Goal: Transaction & Acquisition: Subscribe to service/newsletter

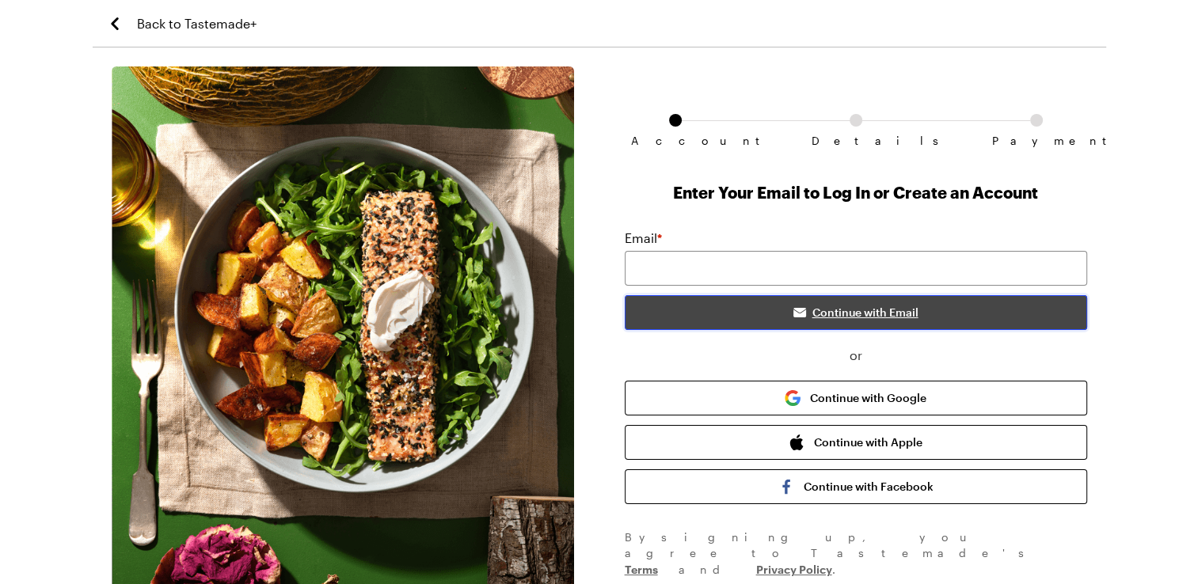
click at [864, 314] on span "Continue with Email" at bounding box center [865, 313] width 106 height 16
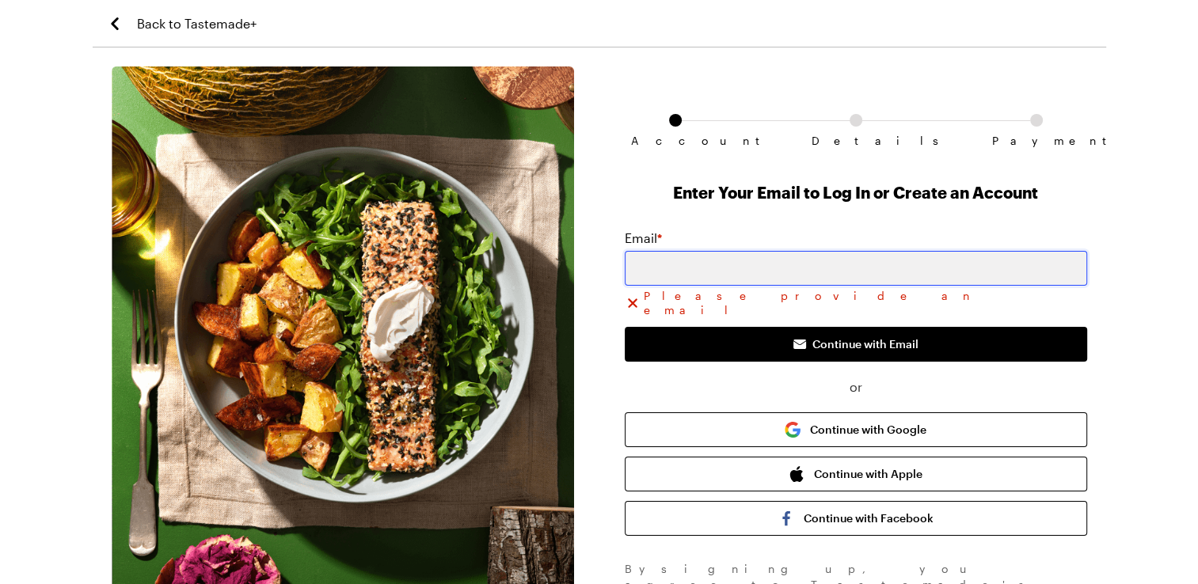
click at [649, 267] on input "email" at bounding box center [856, 268] width 462 height 35
type input "[EMAIL_ADDRESS][DOMAIN_NAME]"
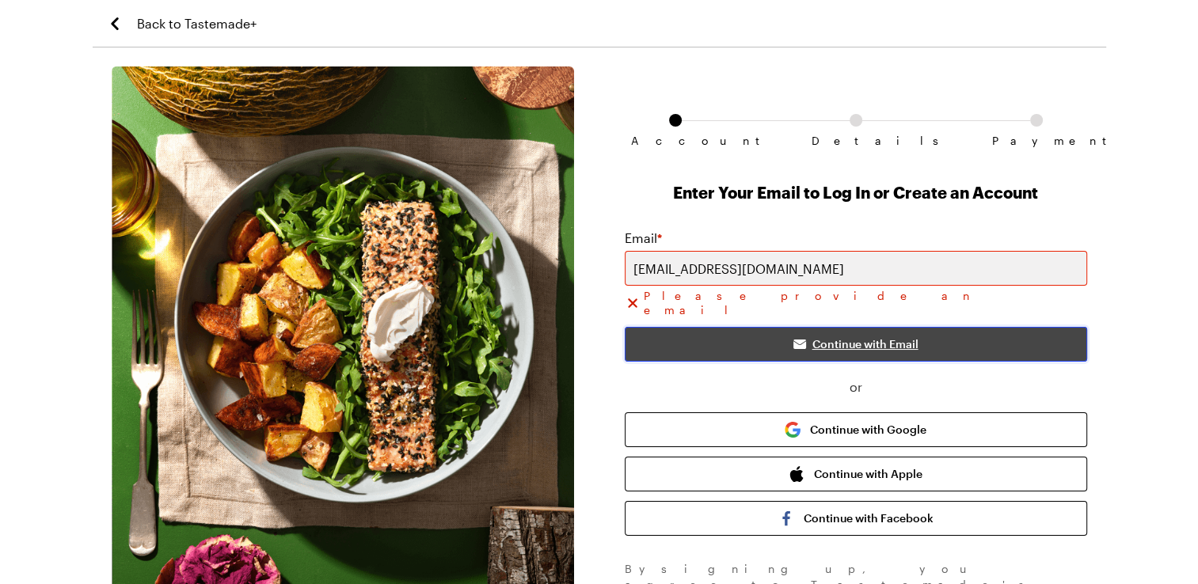
click at [875, 336] on span "Continue with Email" at bounding box center [865, 344] width 106 height 16
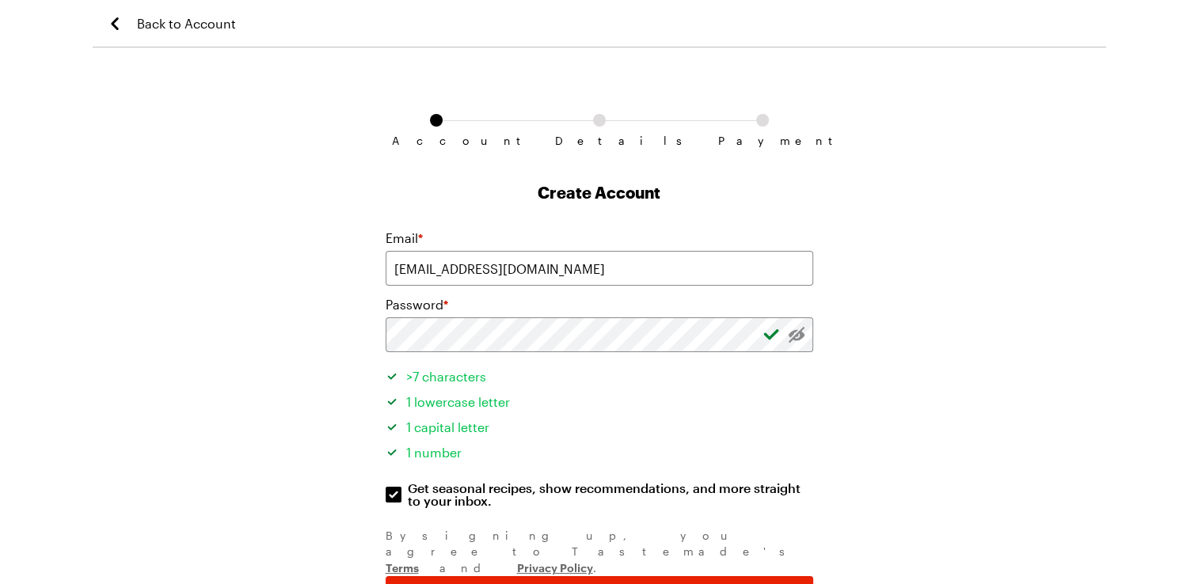
scroll to position [77, 0]
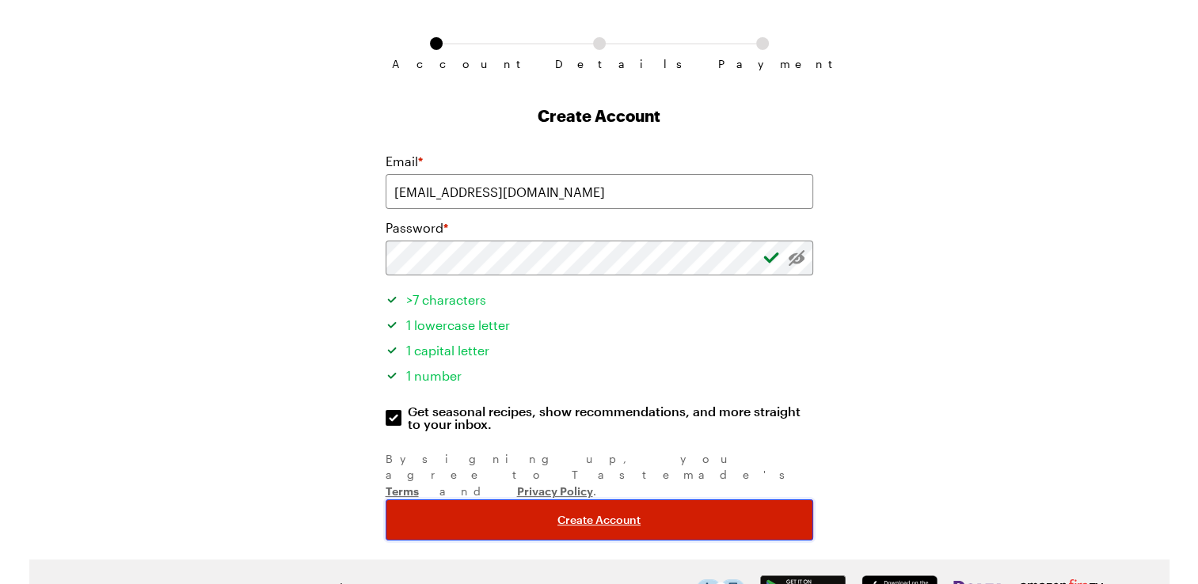
click at [589, 499] on button "Create Account" at bounding box center [598, 519] width 427 height 41
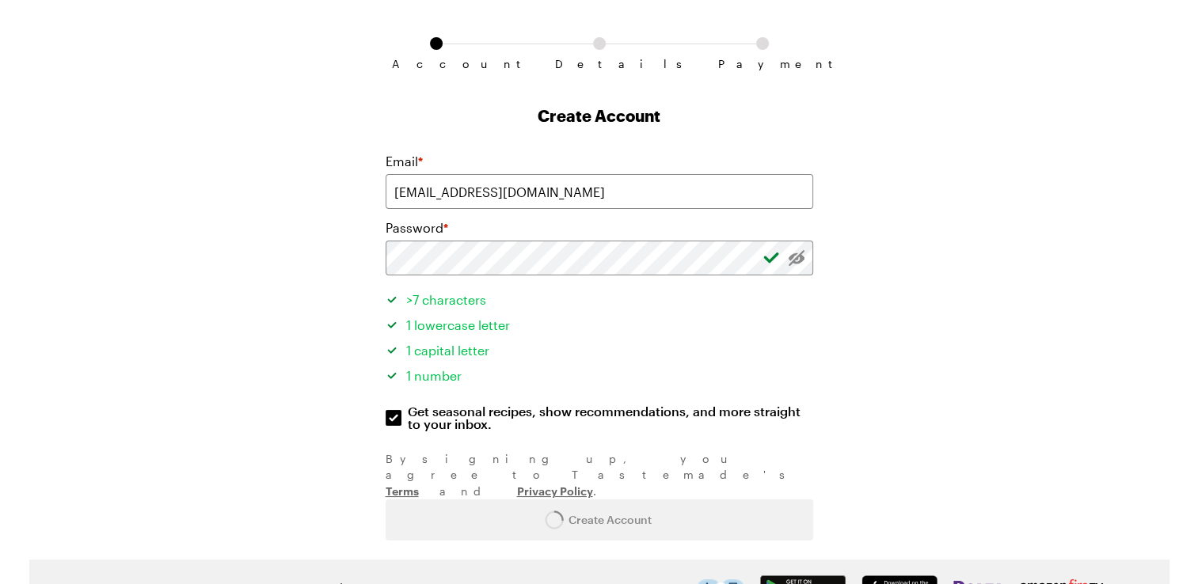
scroll to position [0, 0]
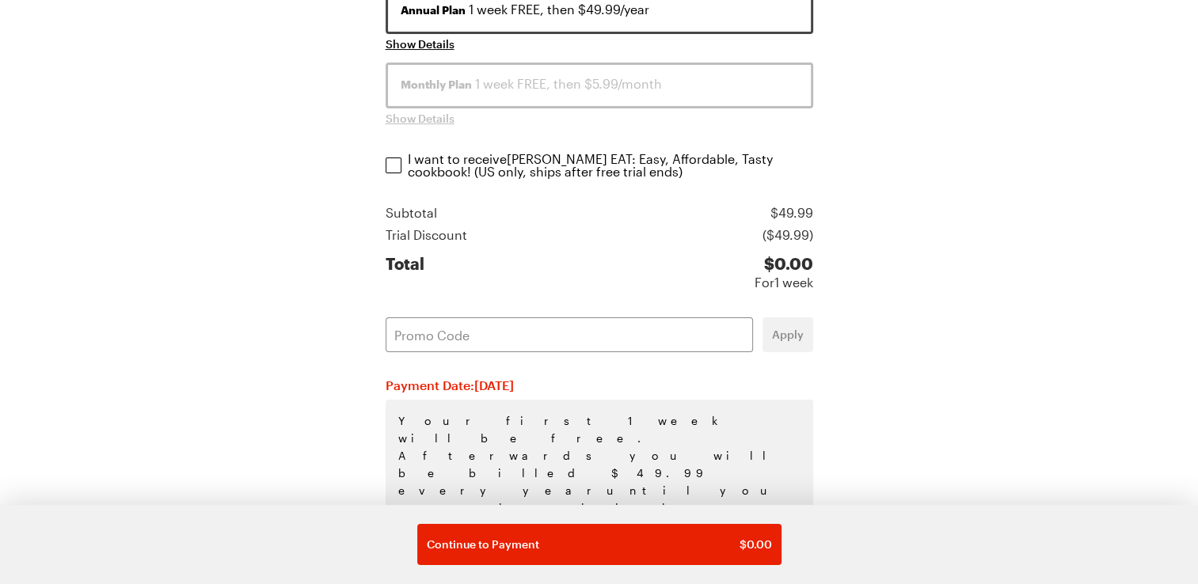
scroll to position [323, 0]
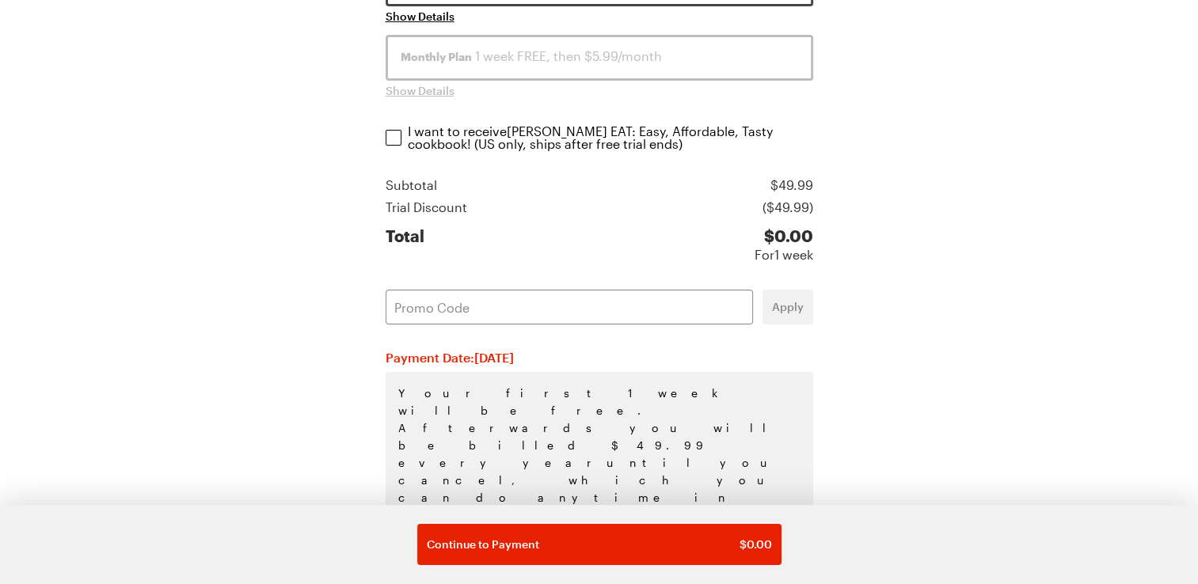
click at [1196, 321] on div "Back to Tastemade+ Account Details Payment Account: [EMAIL_ADDRESS][DOMAIN_NAME…" at bounding box center [599, 216] width 1198 height 1079
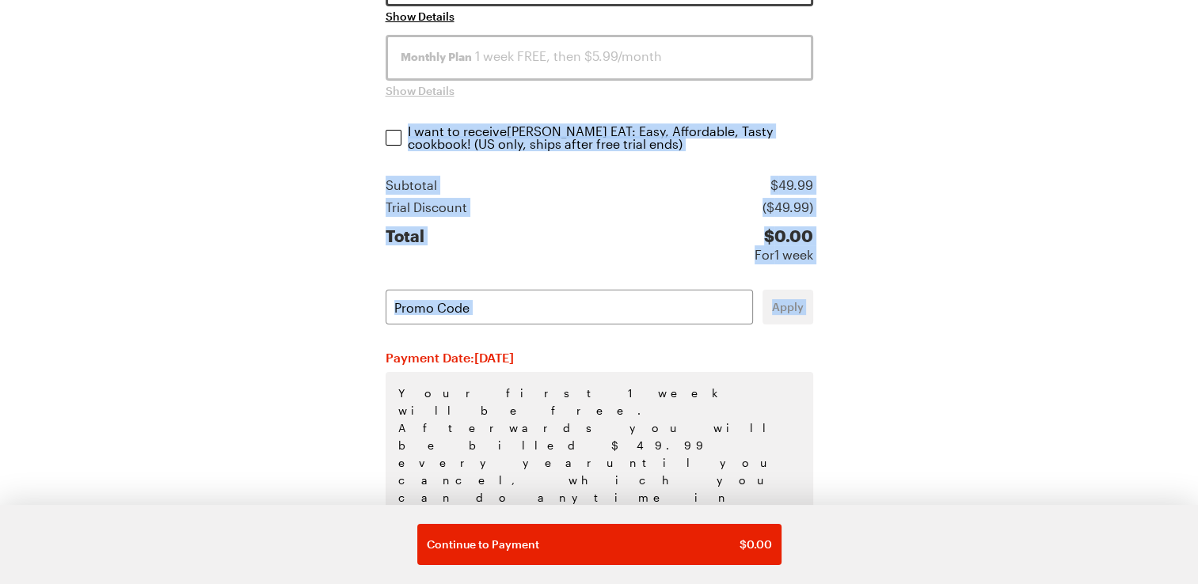
drag, startPoint x: 1196, startPoint y: 321, endPoint x: 1054, endPoint y: 153, distance: 220.1
click at [1054, 153] on div "Back to Tastemade+ Account Details Payment Account: [EMAIL_ADDRESS][DOMAIN_NAME…" at bounding box center [599, 216] width 1198 height 1079
